Goal: Information Seeking & Learning: Check status

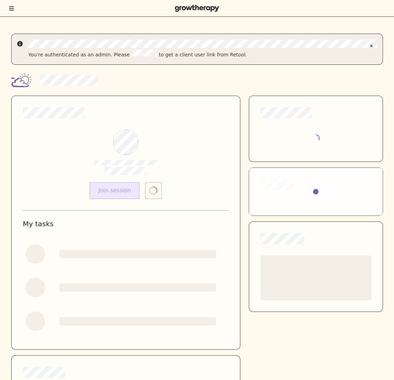
click at [14, 6] on button "Toggle menu" at bounding box center [11, 8] width 6 height 7
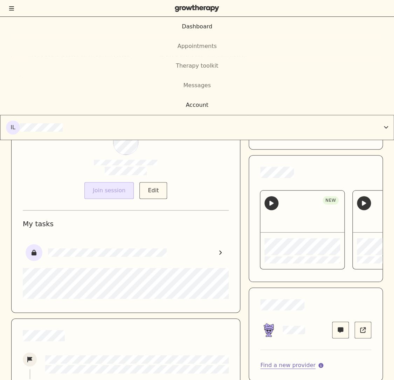
click at [197, 103] on div "Account" at bounding box center [197, 105] width 23 height 8
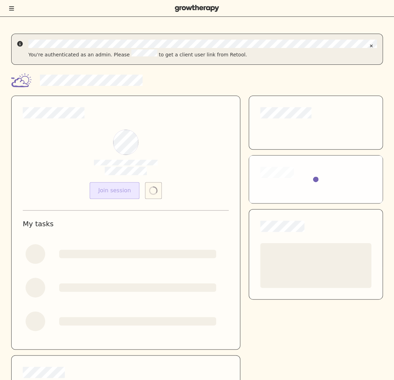
click at [14, 11] on button "Toggle menu" at bounding box center [11, 8] width 6 height 7
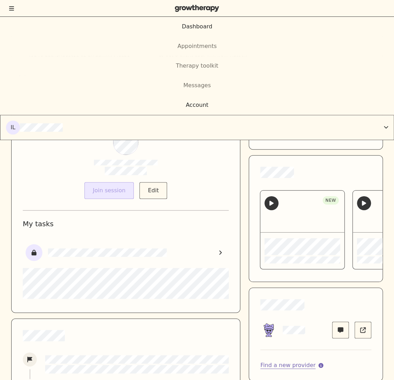
click at [165, 104] on div "Account" at bounding box center [197, 105] width 394 height 8
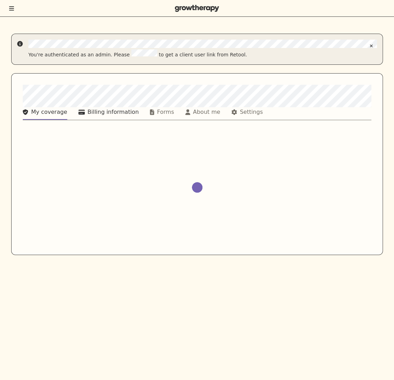
click at [111, 110] on div "Billing information" at bounding box center [113, 112] width 51 height 8
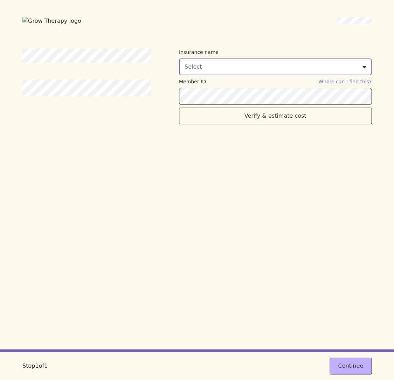
click at [311, 66] on div "Select" at bounding box center [275, 67] width 181 height 8
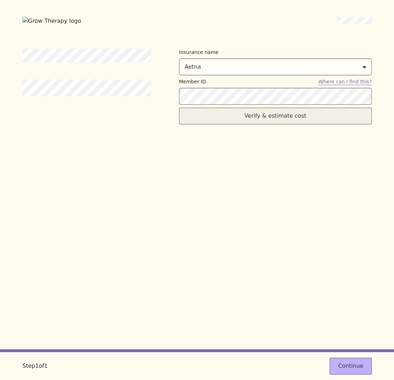
click at [281, 119] on button "Verify & estimate cost" at bounding box center [275, 115] width 193 height 17
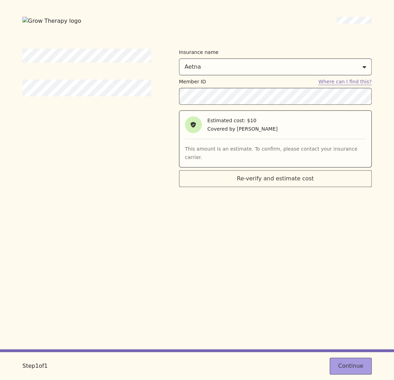
click at [349, 365] on button "Continue" at bounding box center [350, 365] width 42 height 17
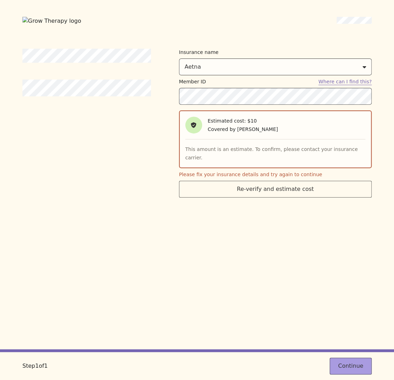
click at [349, 365] on button "Continue" at bounding box center [350, 365] width 42 height 17
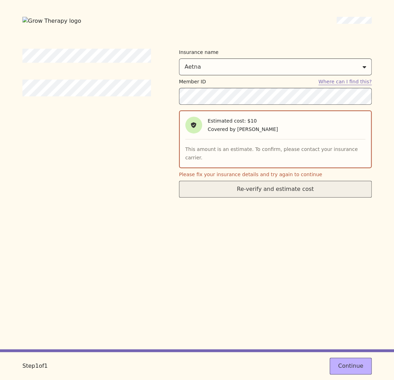
click at [243, 181] on button "Re-verify and estimate cost" at bounding box center [275, 189] width 193 height 17
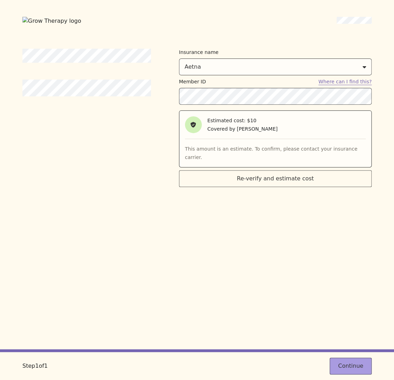
click at [364, 368] on button "Continue" at bounding box center [350, 365] width 42 height 17
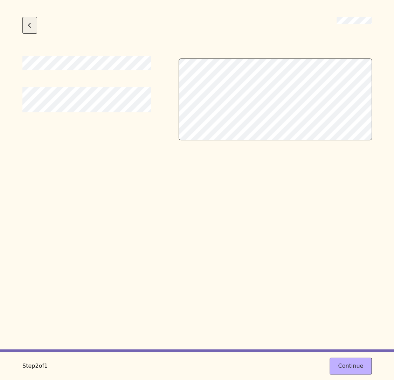
click at [33, 27] on button "Go back to the previous step" at bounding box center [29, 25] width 15 height 17
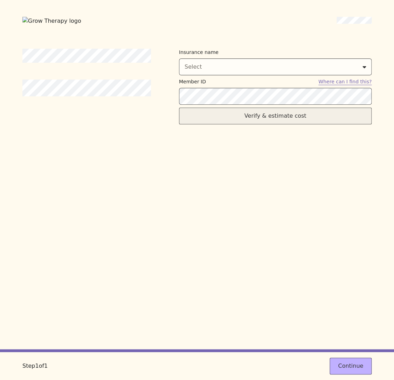
click at [248, 120] on button "Verify & estimate cost" at bounding box center [275, 115] width 193 height 17
click at [251, 194] on div "Insurance name Select Member ID Where can I find this? Re-verify and estimate c…" at bounding box center [196, 199] width 349 height 301
click at [280, 121] on button "Re-verify and estimate cost" at bounding box center [275, 115] width 193 height 17
click at [304, 219] on div "Insurance name Select Member ID Where can I find this? Re-verify and estimate c…" at bounding box center [196, 199] width 349 height 301
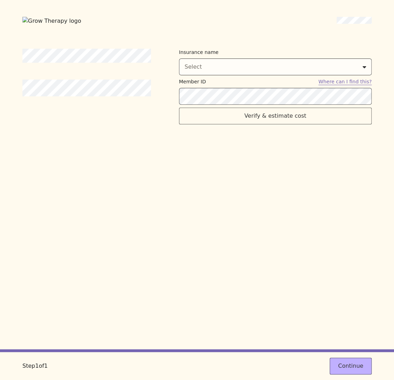
click at [313, 244] on div "Insurance name Select Member ID Where can I find this? Verify & estimate cost" at bounding box center [196, 199] width 349 height 301
click at [312, 241] on div "Insurance name Select Member ID Where can I find this? Verify & estimate cost" at bounding box center [196, 199] width 349 height 301
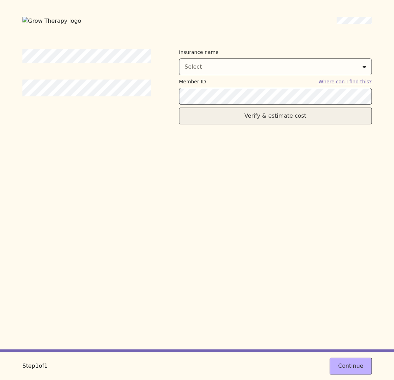
click at [239, 114] on button "Verify & estimate cost" at bounding box center [275, 115] width 193 height 17
click at [239, 114] on button "Re-verify and estimate cost" at bounding box center [275, 115] width 193 height 17
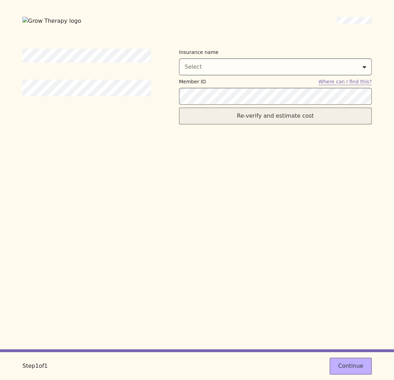
click at [239, 114] on button "Re-verify and estimate cost" at bounding box center [275, 115] width 193 height 17
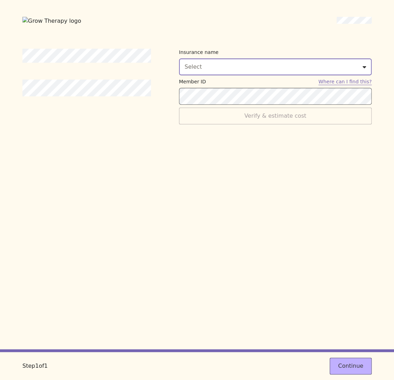
click at [218, 72] on button "Select" at bounding box center [275, 66] width 193 height 17
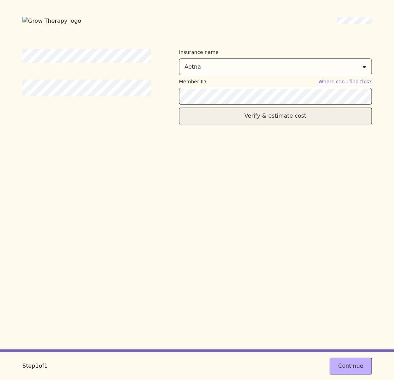
click at [249, 121] on button "Verify & estimate cost" at bounding box center [275, 115] width 193 height 17
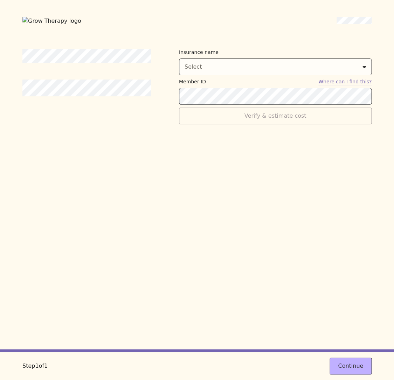
click at [252, 152] on div "Insurance name Select Member ID Where can I find this? Verify & estimate cost" at bounding box center [196, 199] width 349 height 301
click at [354, 368] on button "Continue" at bounding box center [350, 365] width 42 height 17
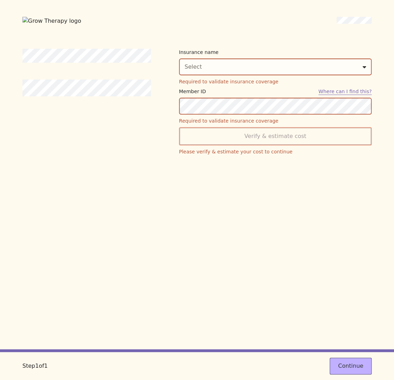
click at [286, 282] on div "Insurance name Select Required to validate insurance coverage Member ID Where c…" at bounding box center [196, 199] width 349 height 301
click at [288, 186] on div "Insurance name Select Required to validate insurance coverage Member ID Where c…" at bounding box center [196, 199] width 349 height 301
click at [290, 75] on div "Insurance name Select Required to validate insurance coverage" at bounding box center [275, 67] width 193 height 36
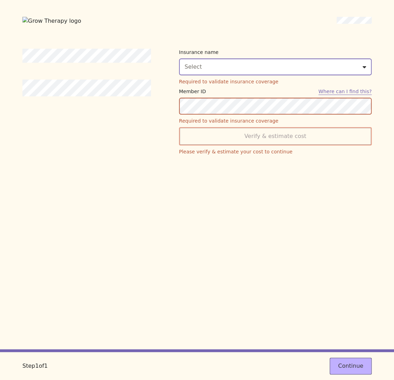
click at [286, 70] on button "Select" at bounding box center [275, 66] width 193 height 17
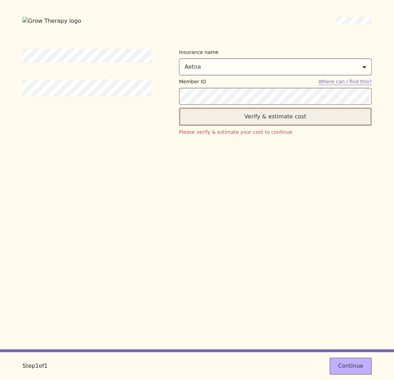
click at [279, 113] on button "Verify & estimate cost" at bounding box center [275, 116] width 193 height 18
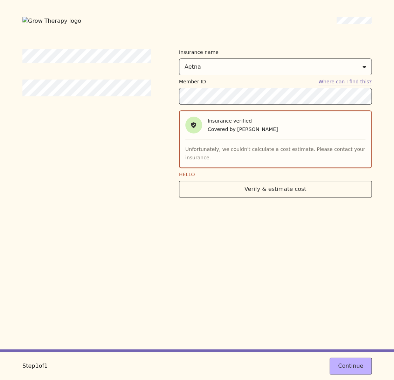
click at [215, 252] on div "Insurance name Aetna Member ID Where can I find this? Insurance verified Covere…" at bounding box center [196, 199] width 349 height 301
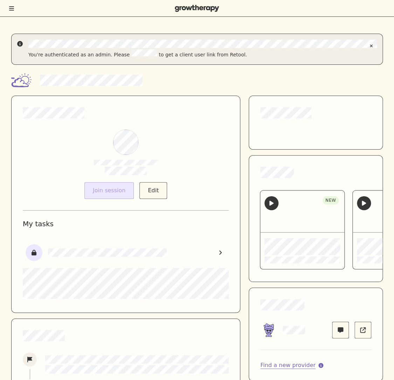
click at [13, 10] on icon "Toggle menu" at bounding box center [11, 9] width 5 height 6
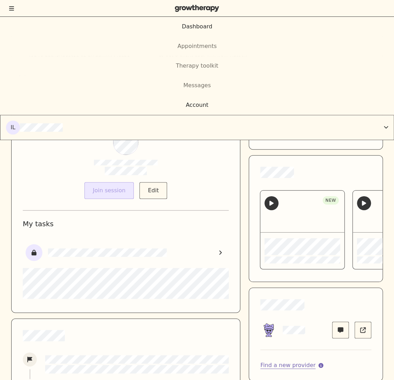
click at [194, 109] on div "Account" at bounding box center [197, 105] width 23 height 8
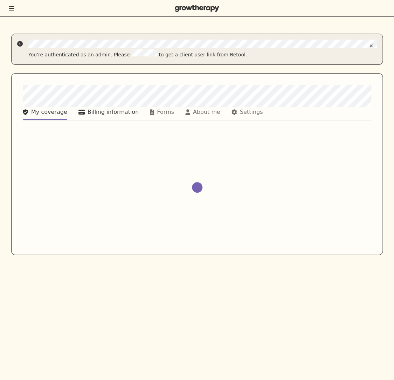
click at [101, 109] on div "Billing information" at bounding box center [113, 112] width 51 height 8
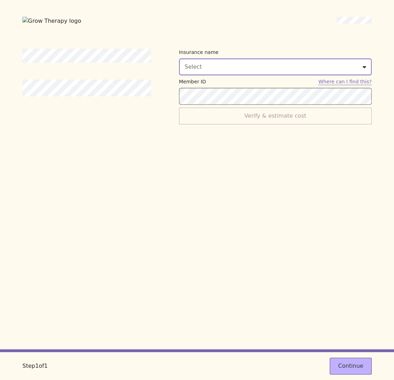
click at [291, 67] on div "Select" at bounding box center [275, 67] width 181 height 8
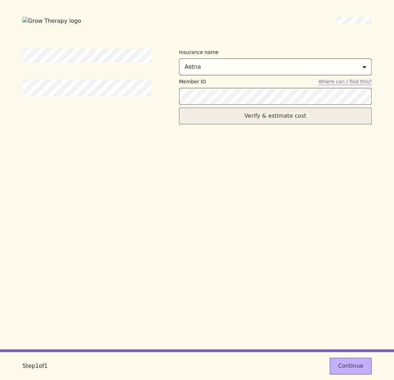
click at [260, 119] on button "Verify & estimate cost" at bounding box center [275, 115] width 193 height 17
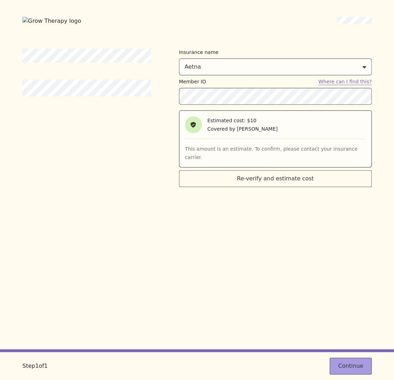
click at [344, 360] on button "Continue" at bounding box center [350, 365] width 42 height 17
click at [39, 23] on img at bounding box center [51, 21] width 59 height 9
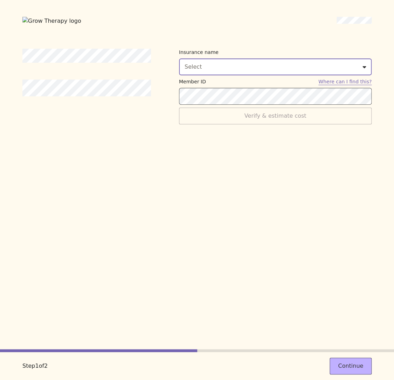
click at [245, 69] on div "Select" at bounding box center [275, 67] width 181 height 8
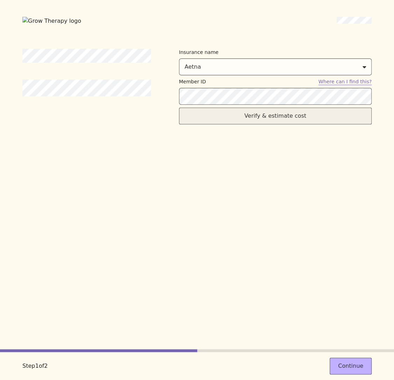
click at [253, 119] on button "Verify & estimate cost" at bounding box center [275, 115] width 193 height 17
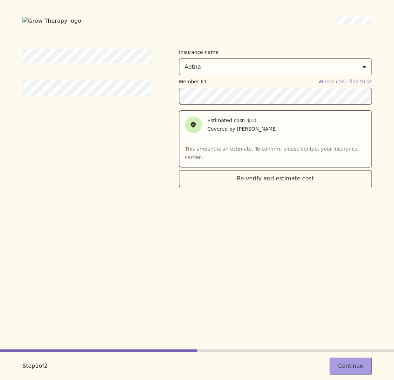
click at [352, 365] on button "Continue" at bounding box center [350, 365] width 42 height 17
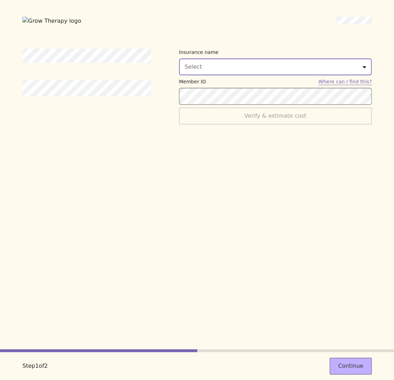
click at [241, 70] on div "Select" at bounding box center [275, 67] width 181 height 8
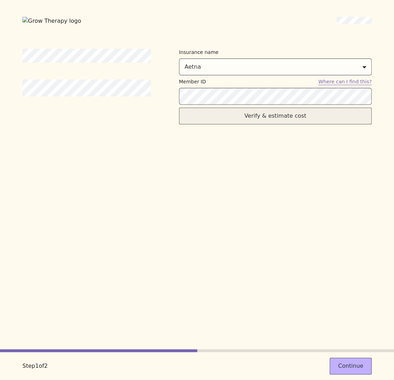
click at [259, 122] on button "Verify & estimate cost" at bounding box center [275, 115] width 193 height 17
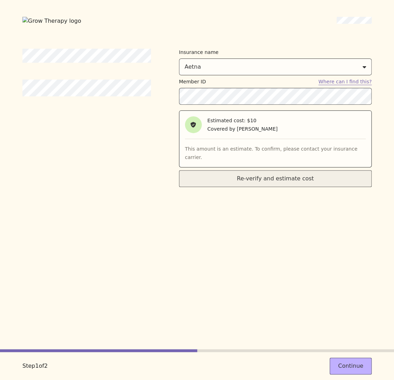
click at [289, 170] on button "Re-verify and estimate cost" at bounding box center [275, 178] width 193 height 17
click at [288, 178] on button "Re-verify and estimate cost" at bounding box center [275, 178] width 193 height 17
click at [301, 171] on button "Re-verify and estimate cost" at bounding box center [275, 178] width 193 height 17
click at [253, 171] on button "Re-verify and estimate cost" at bounding box center [275, 178] width 193 height 17
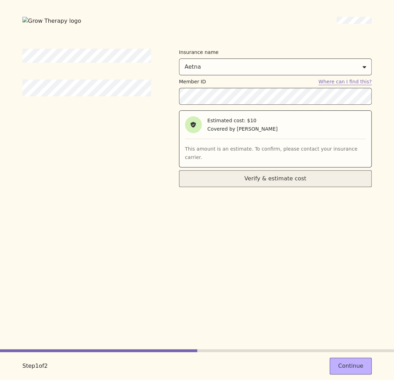
click at [269, 172] on button "Verify & estimate cost" at bounding box center [275, 178] width 193 height 17
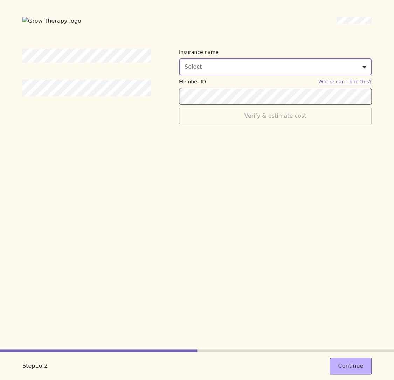
click at [237, 65] on div "Select" at bounding box center [275, 67] width 181 height 8
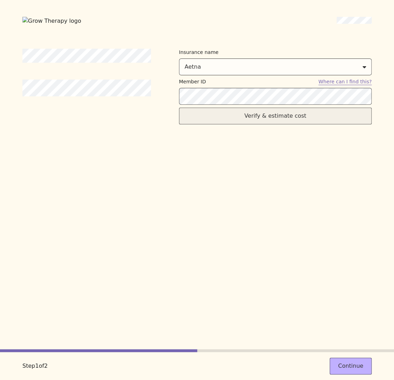
click at [249, 121] on button "Verify & estimate cost" at bounding box center [275, 115] width 193 height 17
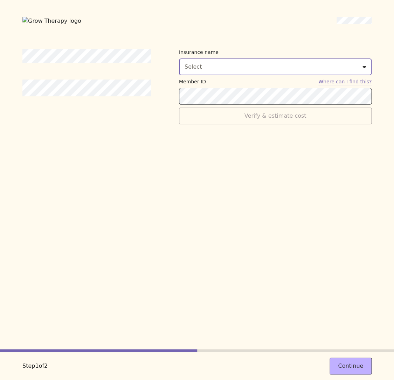
click at [242, 68] on div "Select" at bounding box center [275, 67] width 181 height 8
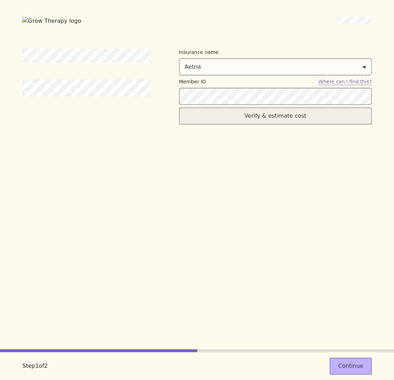
click at [254, 119] on button "Verify & estimate cost" at bounding box center [275, 115] width 193 height 17
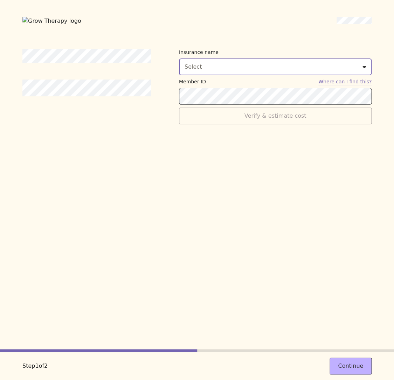
click at [268, 71] on button "Select" at bounding box center [275, 66] width 193 height 17
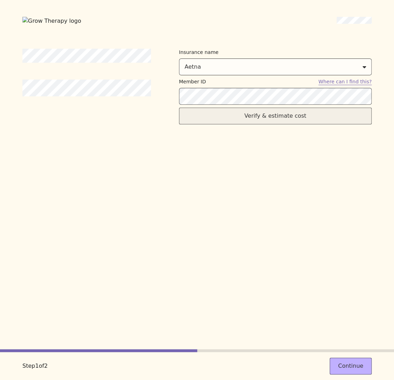
click at [270, 121] on button "Verify & estimate cost" at bounding box center [275, 115] width 193 height 17
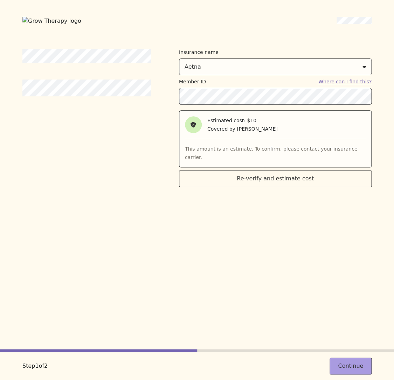
click at [360, 363] on button "Continue" at bounding box center [350, 365] width 42 height 17
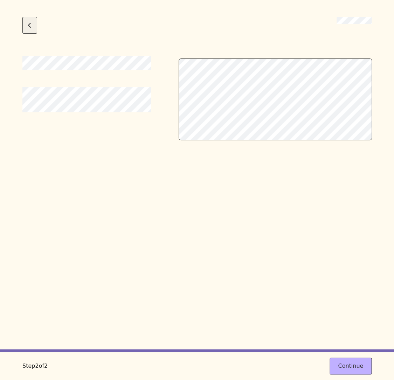
click at [31, 28] on icon "Go back to the previous step" at bounding box center [30, 25] width 4 height 6
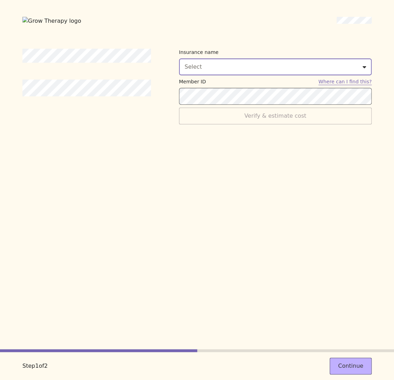
click at [227, 70] on div "Select" at bounding box center [275, 67] width 181 height 8
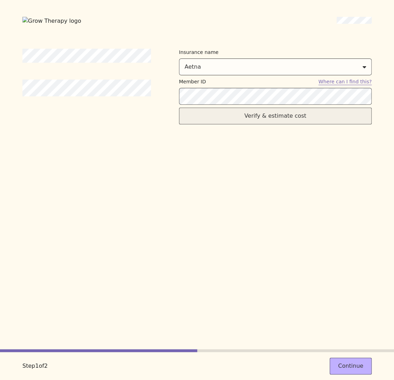
click at [255, 120] on button "Verify & estimate cost" at bounding box center [275, 115] width 193 height 17
click at [264, 116] on button "Re-verify and estimate cost" at bounding box center [275, 115] width 193 height 17
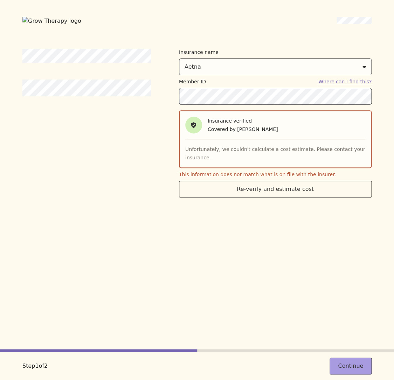
click at [369, 371] on button "Continue" at bounding box center [350, 365] width 42 height 17
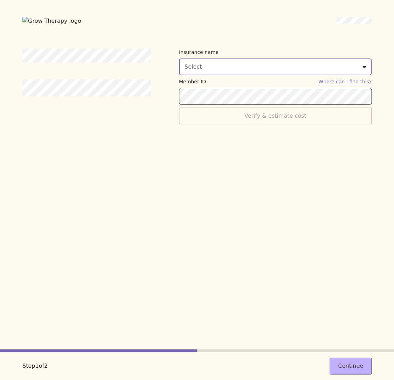
click at [227, 66] on div "Select" at bounding box center [275, 67] width 181 height 8
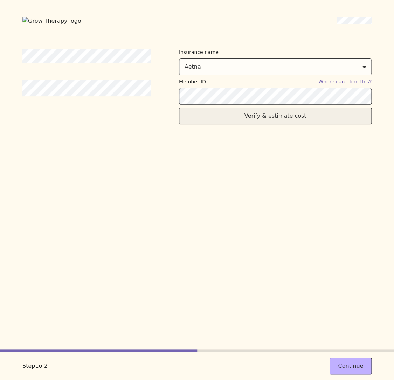
click at [246, 116] on button "Verify & estimate cost" at bounding box center [275, 115] width 193 height 17
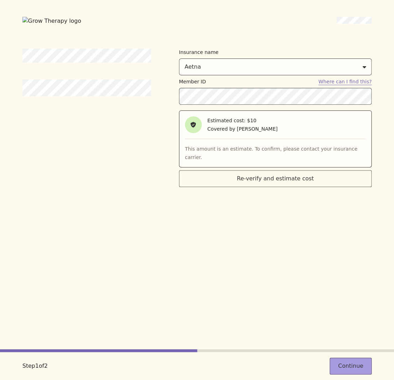
click at [343, 364] on button "Continue" at bounding box center [350, 365] width 42 height 17
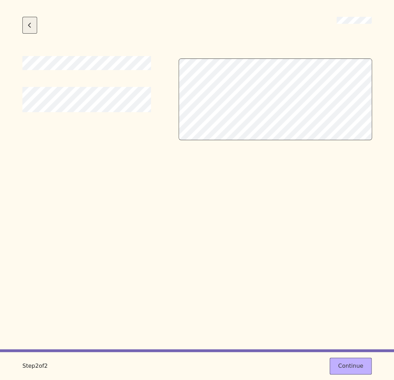
click at [35, 21] on button "Go back to the previous step" at bounding box center [29, 25] width 15 height 17
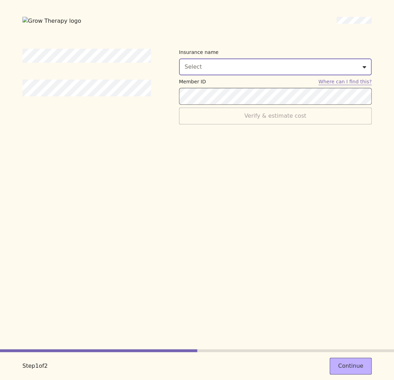
click at [229, 60] on button "Select" at bounding box center [275, 66] width 193 height 17
click at [280, 129] on div "Insurance name Aetna Member ID Where can I find this? Verify & estimate cost" at bounding box center [196, 199] width 349 height 301
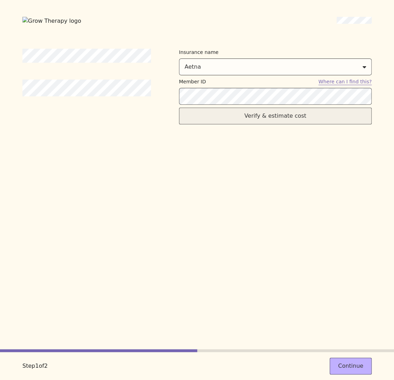
click at [270, 117] on button "Verify & estimate cost" at bounding box center [275, 115] width 193 height 17
